Goal: Check status

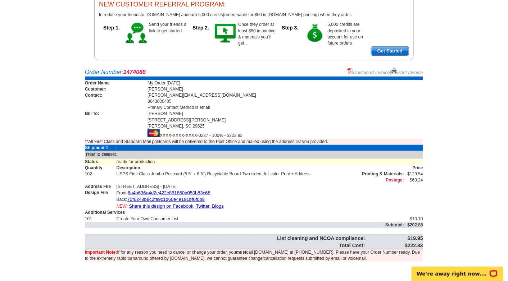
scroll to position [83, 0]
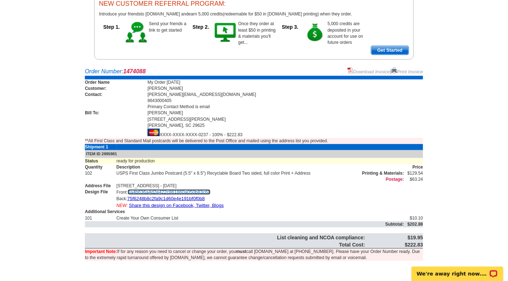
click at [147, 192] on link "8a4b636a4d2e422c861860a050b83c68" at bounding box center [169, 192] width 83 height 5
